Goal: Find specific fact: Find specific fact

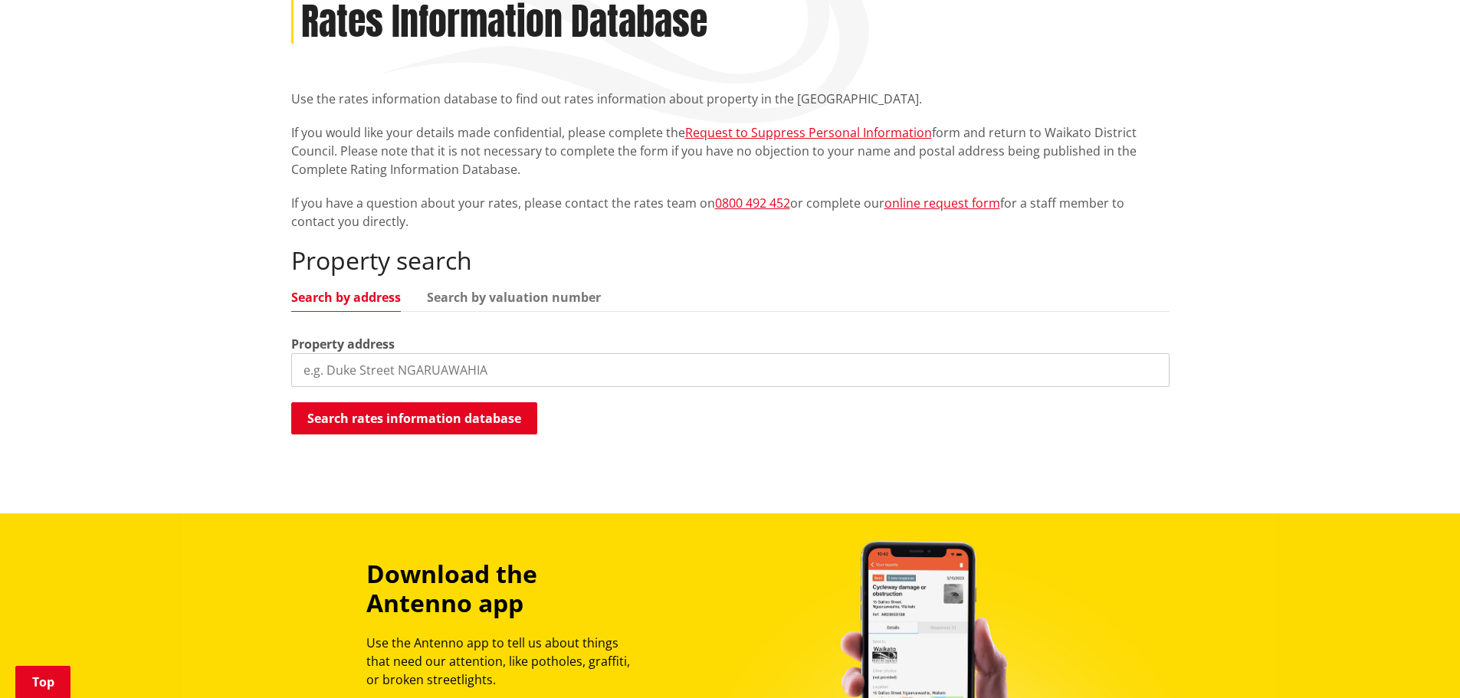
scroll to position [307, 0]
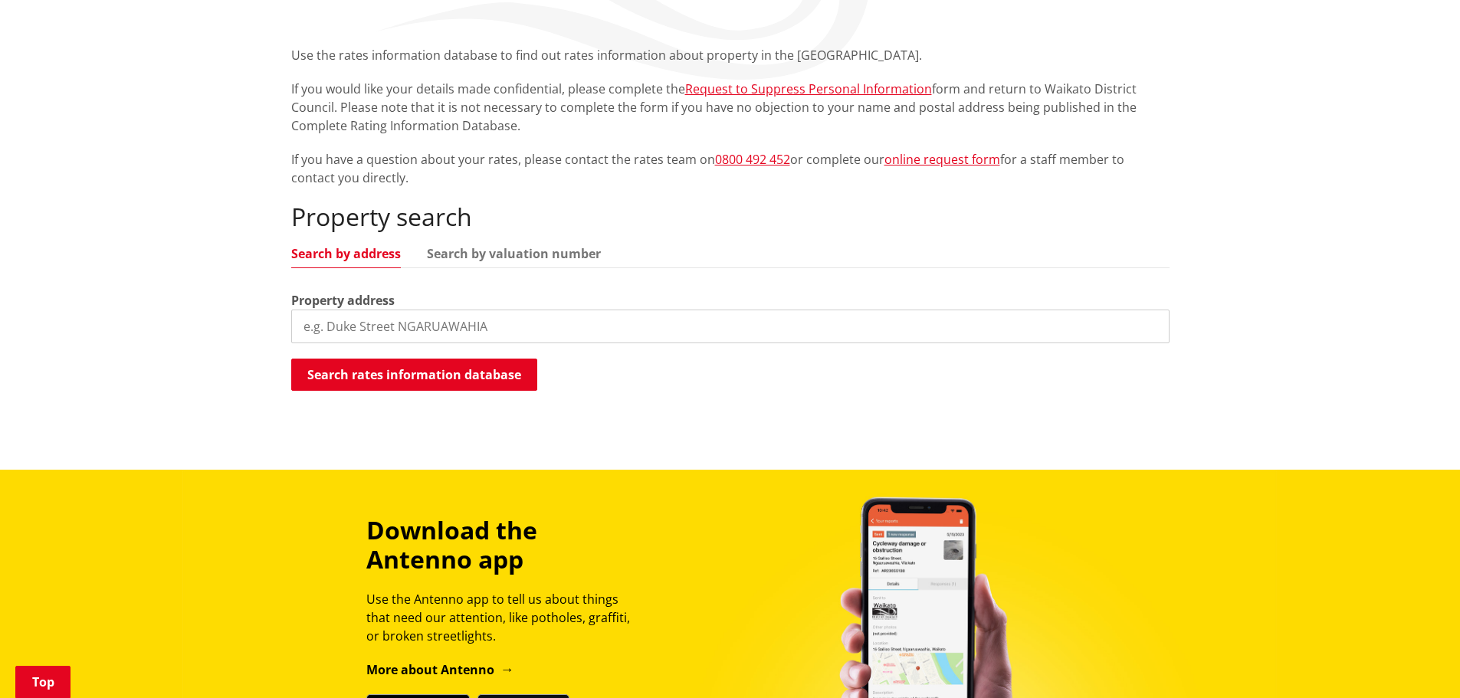
drag, startPoint x: 544, startPoint y: 333, endPoint x: 564, endPoint y: 330, distance: 20.2
click at [544, 333] on input "search" at bounding box center [730, 327] width 878 height 34
type input "220 great south road huntly"
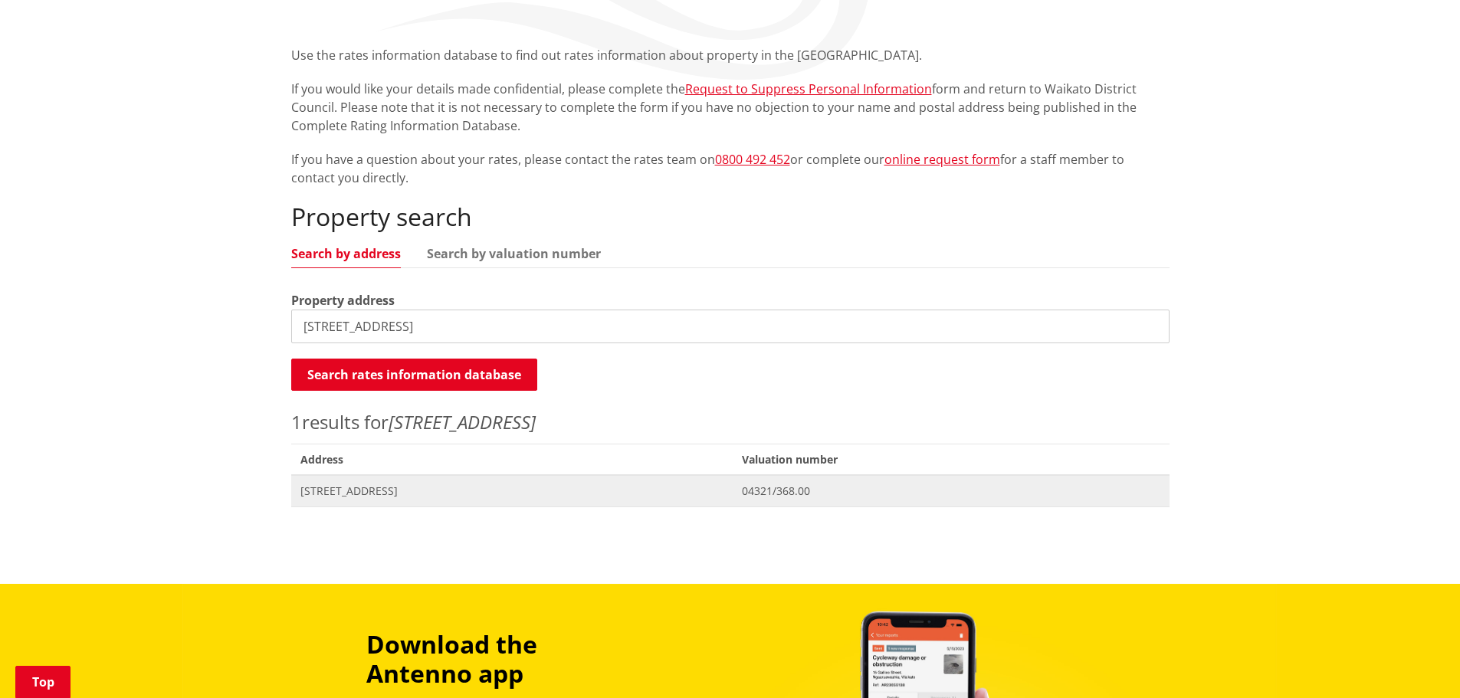
click at [389, 485] on span "[STREET_ADDRESS]" at bounding box center [512, 491] width 424 height 15
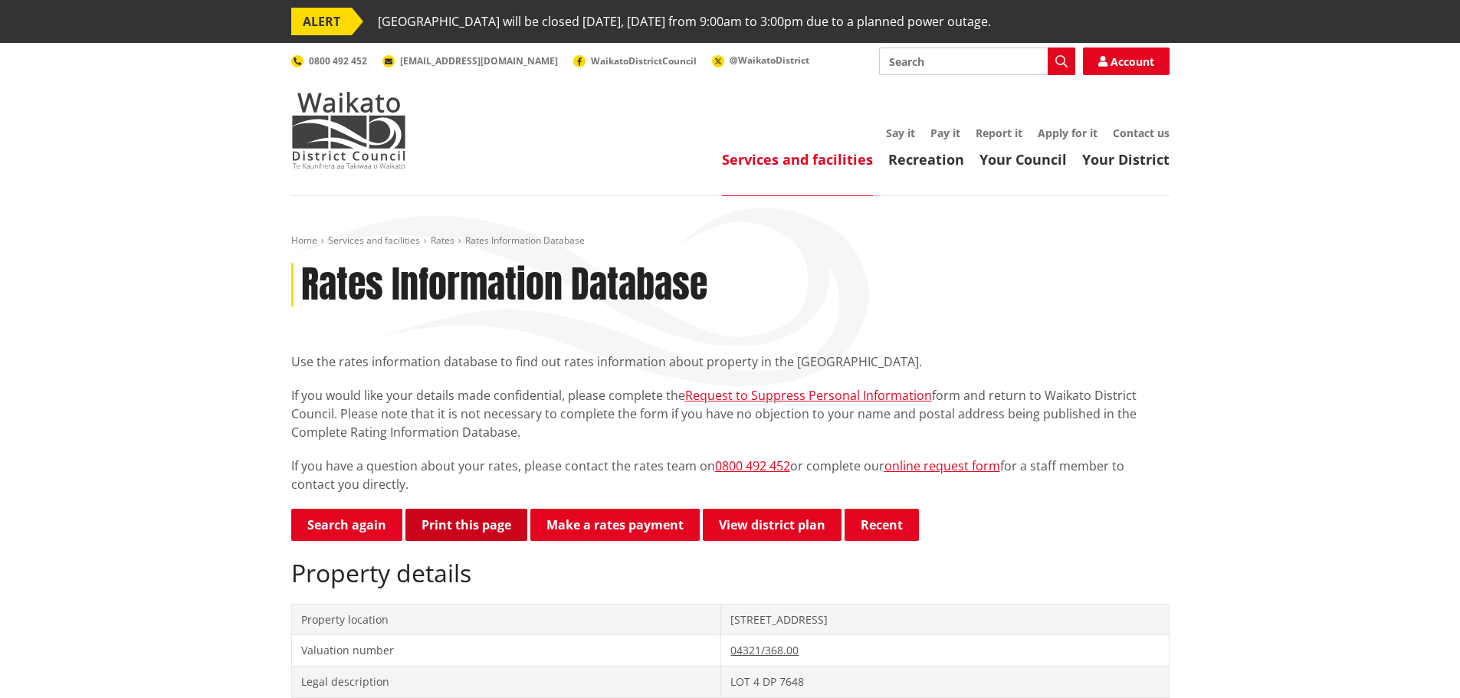
click at [465, 524] on button "Print this page" at bounding box center [466, 525] width 122 height 32
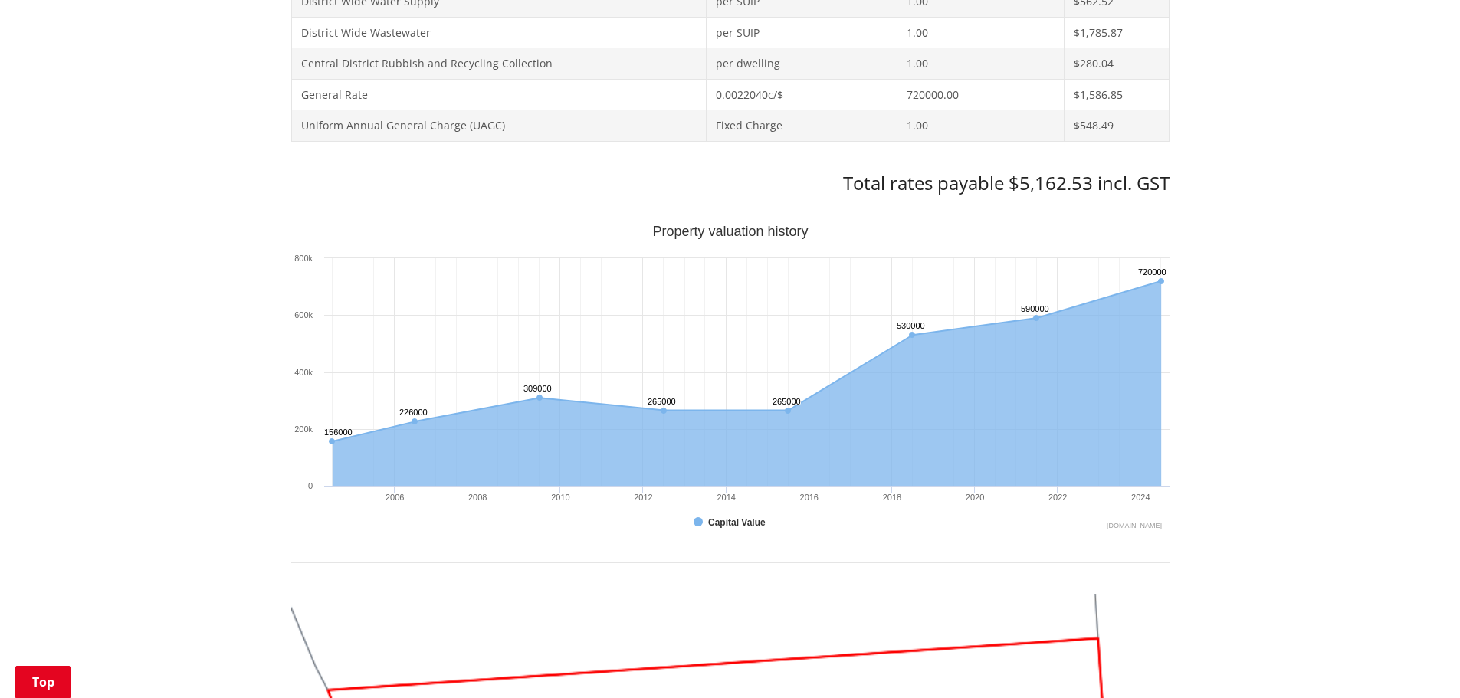
scroll to position [996, 0]
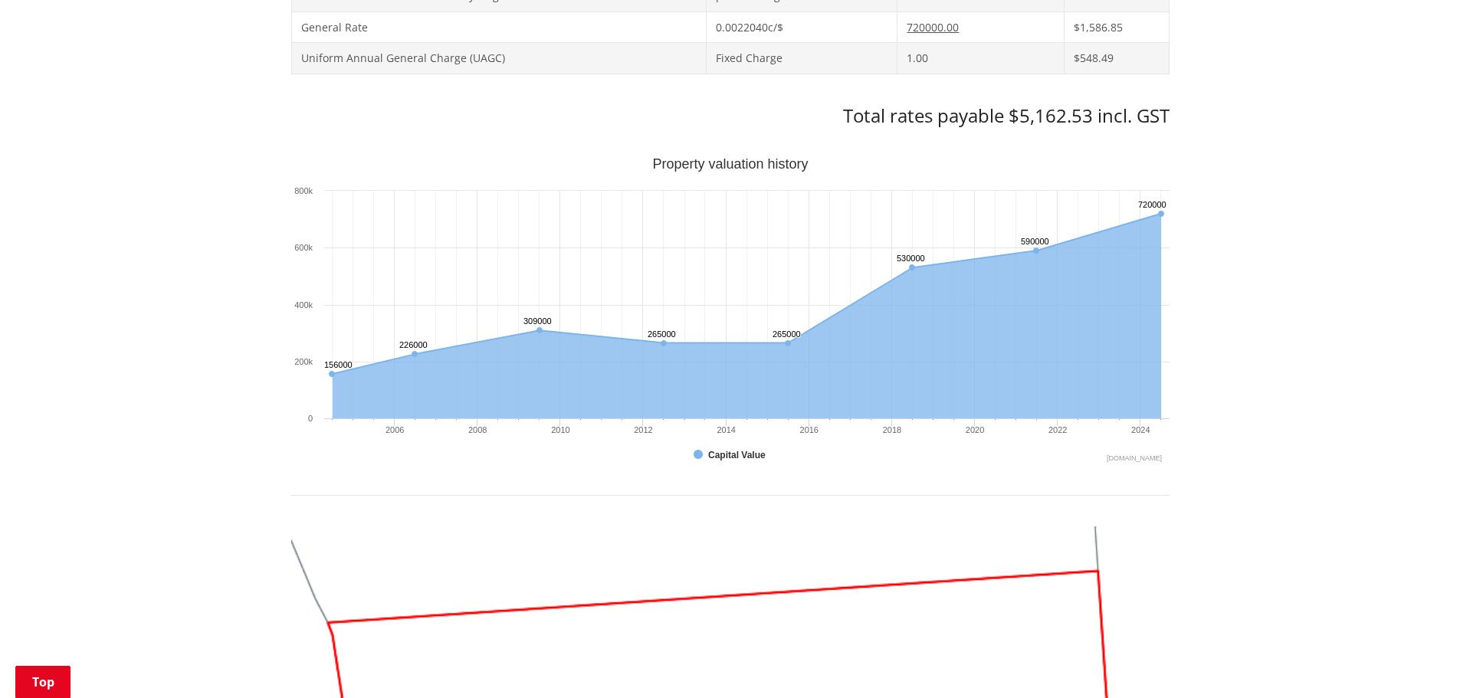
click at [1017, 115] on h3 "Total rates payable $5,162.53 incl. GST" at bounding box center [730, 116] width 878 height 22
drag, startPoint x: 1022, startPoint y: 119, endPoint x: 1094, endPoint y: 116, distance: 72.1
click at [1094, 116] on h3 "Total rates payable $5,162.53 incl. GST" at bounding box center [730, 116] width 878 height 22
copy h3 "$5,162.53"
